Goal: Find specific page/section: Find specific page/section

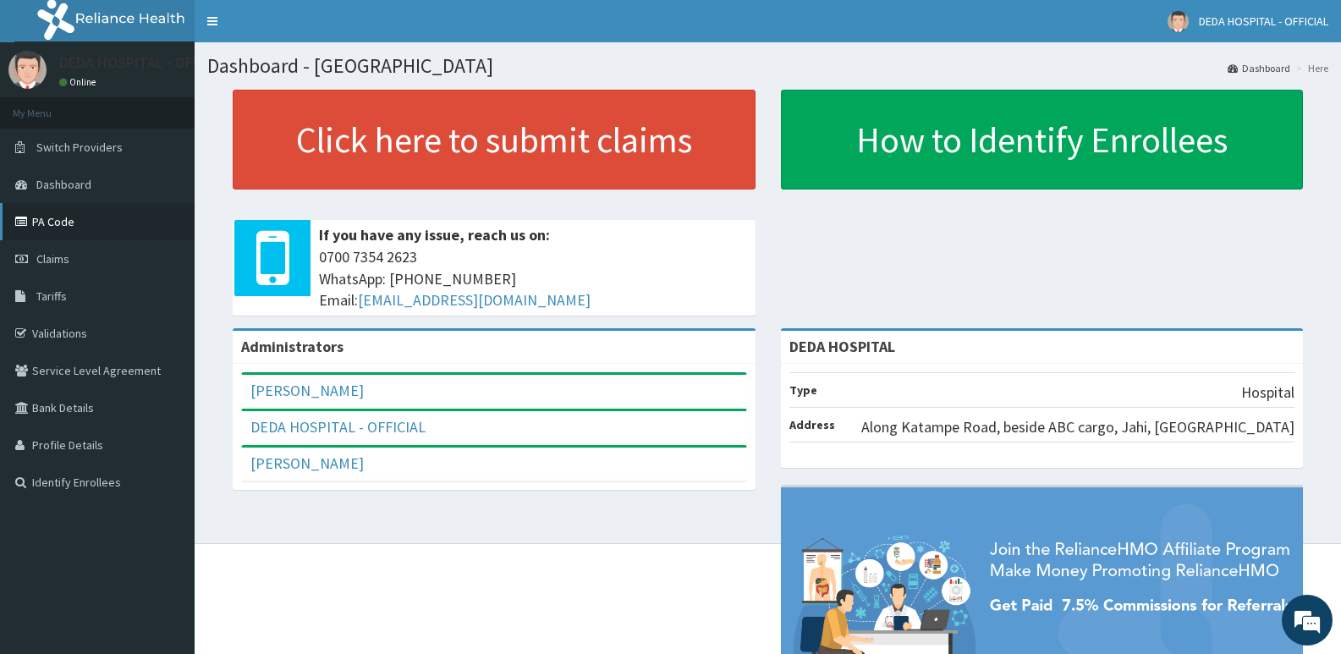
click at [36, 219] on link "PA Code" at bounding box center [97, 221] width 195 height 37
click at [68, 229] on link "PA Code" at bounding box center [97, 221] width 195 height 37
